Goal: Information Seeking & Learning: Learn about a topic

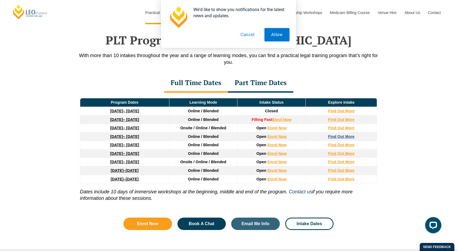
click at [336, 135] on strong "Find Out More" at bounding box center [341, 137] width 26 height 4
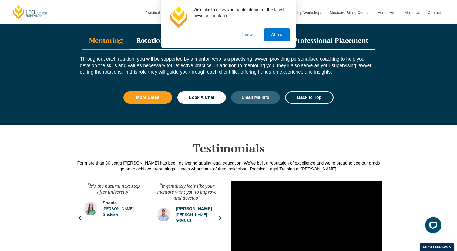
scroll to position [756, 0]
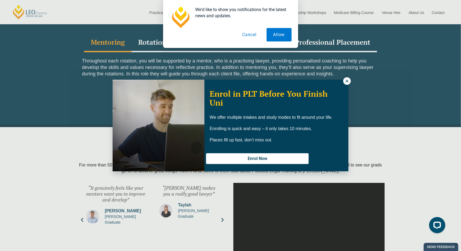
click at [346, 81] on icon at bounding box center [346, 81] width 3 height 3
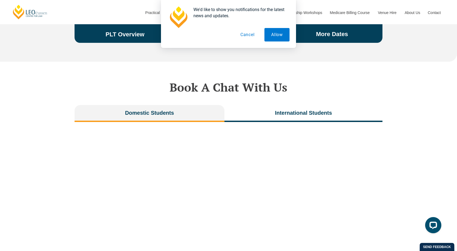
scroll to position [1160, 0]
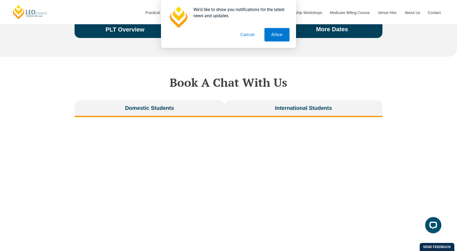
click at [271, 100] on button "International Students" at bounding box center [303, 108] width 158 height 17
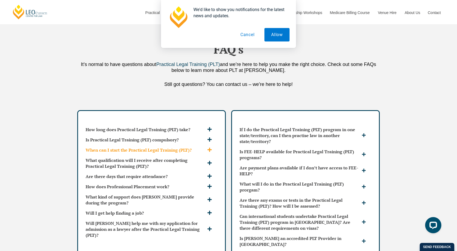
scroll to position [1511, 0]
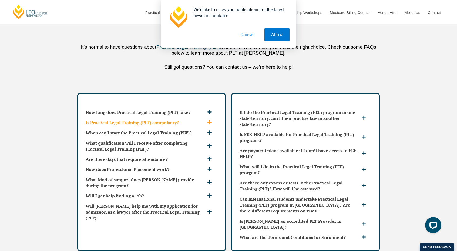
click at [208, 120] on icon at bounding box center [209, 122] width 4 height 4
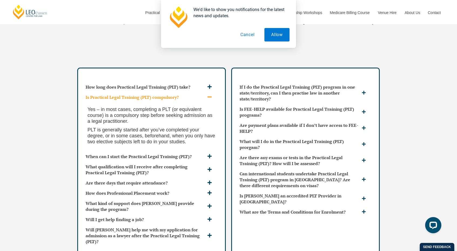
scroll to position [1538, 0]
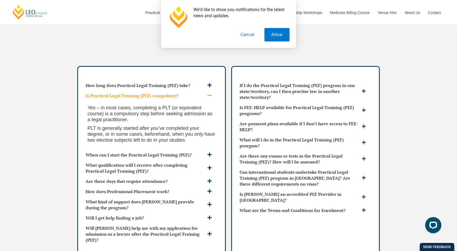
click at [209, 91] on div "Is Practical Legal Training (PLT) compulsory?" at bounding box center [151, 96] width 136 height 10
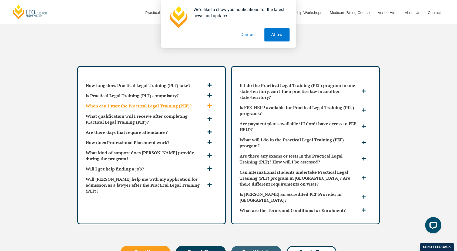
click at [209, 103] on span at bounding box center [210, 106] width 9 height 6
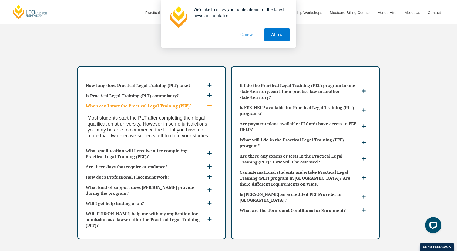
click at [209, 103] on icon at bounding box center [209, 105] width 5 height 5
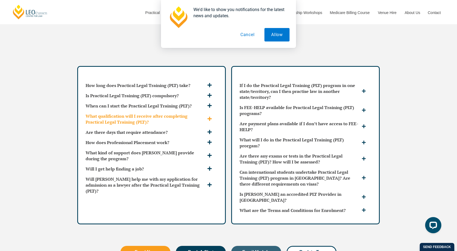
click at [209, 111] on div "What qualification will I receive after completing Practical Legal Training (PL…" at bounding box center [151, 119] width 136 height 16
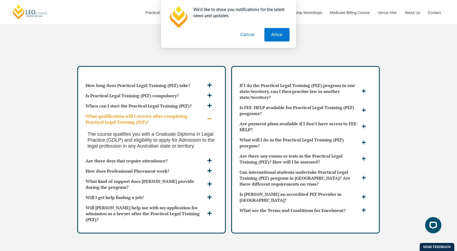
click at [209, 117] on icon at bounding box center [209, 119] width 5 height 5
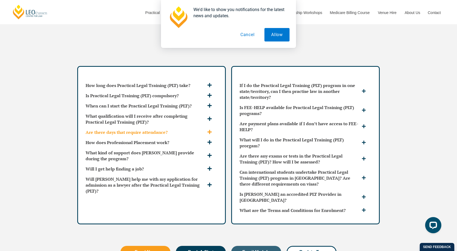
click at [203, 130] on h3 "Are there days that require attendance?" at bounding box center [146, 133] width 120 height 6
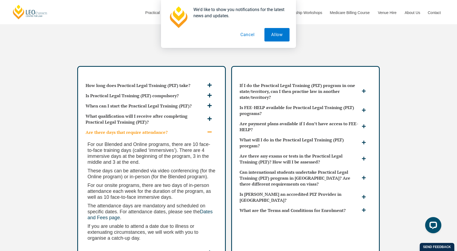
click at [205, 130] on h3 "Are there days that require attendance?" at bounding box center [146, 133] width 120 height 6
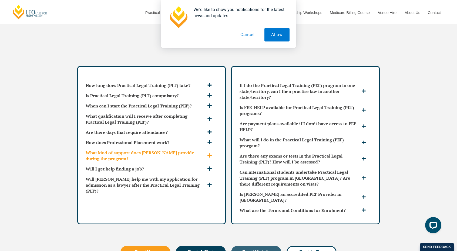
click at [192, 149] on div "What kind of support does Leo Cussen provide during the program?" at bounding box center [151, 156] width 136 height 16
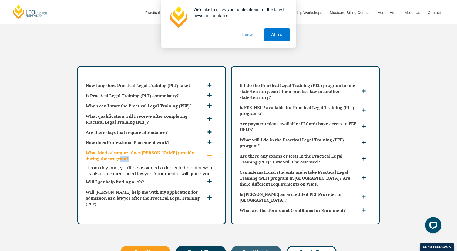
click at [192, 149] on div "What kind of support does Leo Cussen provide during the program?" at bounding box center [151, 156] width 136 height 16
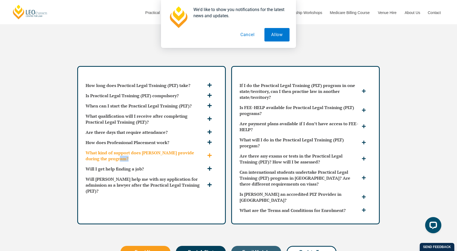
click at [195, 150] on h3 "What kind of support does Leo Cussen provide during the program?" at bounding box center [146, 156] width 120 height 12
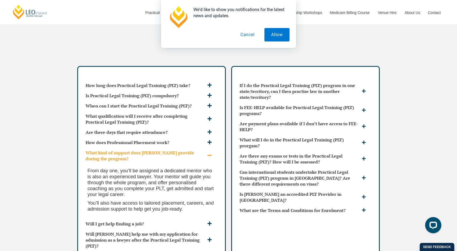
click at [206, 153] on span at bounding box center [210, 156] width 9 height 6
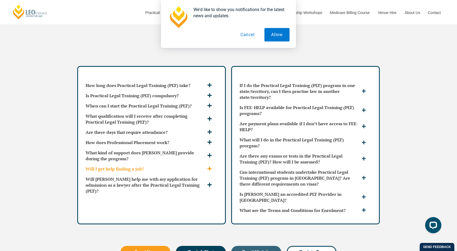
click at [205, 166] on h3 "Will I get help finding a job?" at bounding box center [146, 169] width 120 height 6
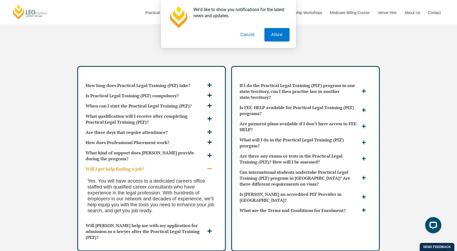
click at [205, 166] on h3 "Will I get help finding a job?" at bounding box center [146, 169] width 120 height 6
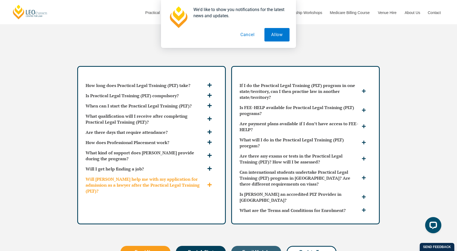
click at [202, 176] on h3 "Will Leo Cussen help me with my application for admission as a lawyer after the…" at bounding box center [146, 185] width 120 height 18
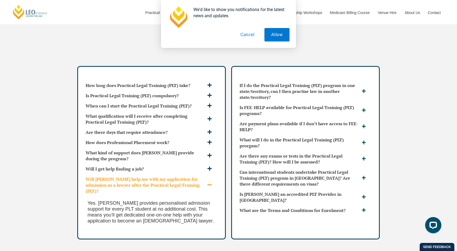
click at [201, 176] on h3 "Will Leo Cussen help me with my application for admission as a lawyer after the…" at bounding box center [146, 185] width 120 height 18
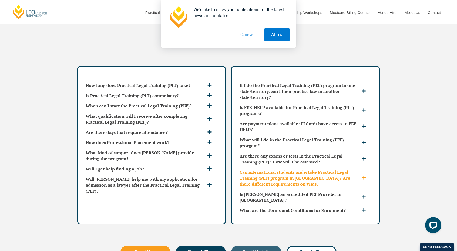
click at [331, 167] on div "Can international students undertake Practical Legal Training (PLT) program in …" at bounding box center [305, 178] width 136 height 22
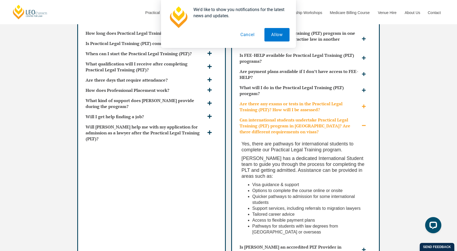
scroll to position [1592, 0]
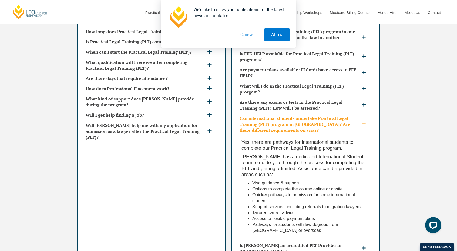
click at [338, 115] on h3 "Can international students undertake Practical Legal Training (PLT) program in …" at bounding box center [299, 124] width 121 height 18
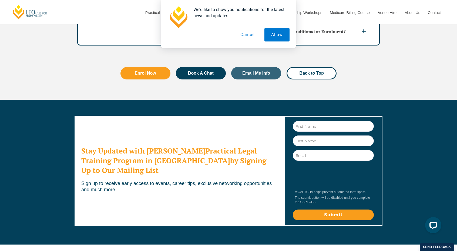
scroll to position [1646, 0]
